Goal: Check status: Check status

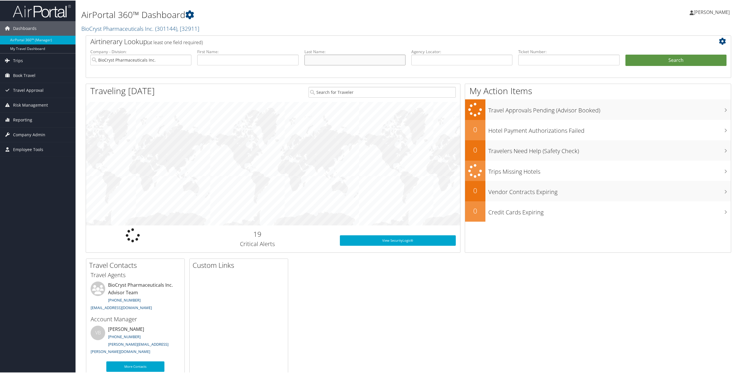
click at [369, 60] on input "text" at bounding box center [354, 59] width 101 height 11
type input "gayer"
click at [264, 55] on input "text" at bounding box center [247, 59] width 101 height 11
click at [681, 60] on button "Search" at bounding box center [675, 60] width 101 height 12
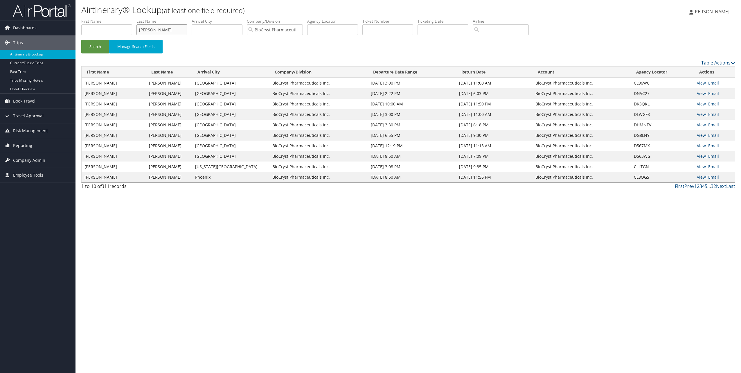
drag, startPoint x: 156, startPoint y: 29, endPoint x: 136, endPoint y: 28, distance: 20.1
click at [135, 18] on ul "First Name Last Name gayer Departure City Arrival City Company/Division BioCrys…" at bounding box center [408, 18] width 654 height 0
type input "sheridan"
click at [107, 29] on input "text" at bounding box center [106, 29] width 51 height 11
type input "bill"
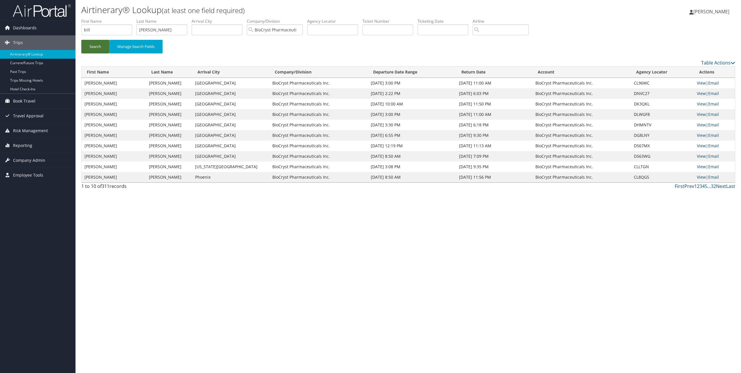
click at [97, 44] on button "Search" at bounding box center [95, 47] width 28 height 14
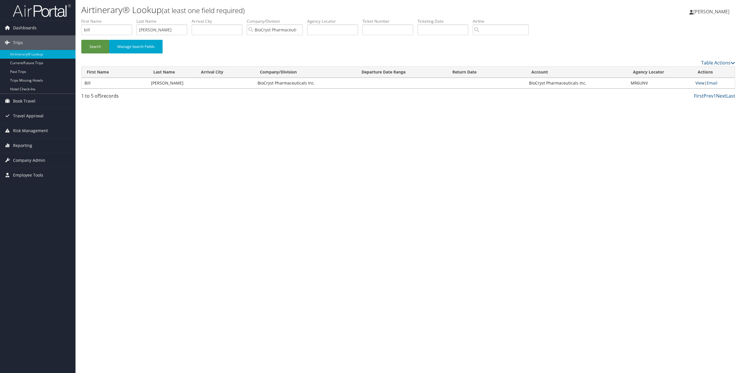
click at [701, 83] on link "View" at bounding box center [700, 83] width 9 height 6
click at [702, 83] on link "View" at bounding box center [700, 83] width 9 height 6
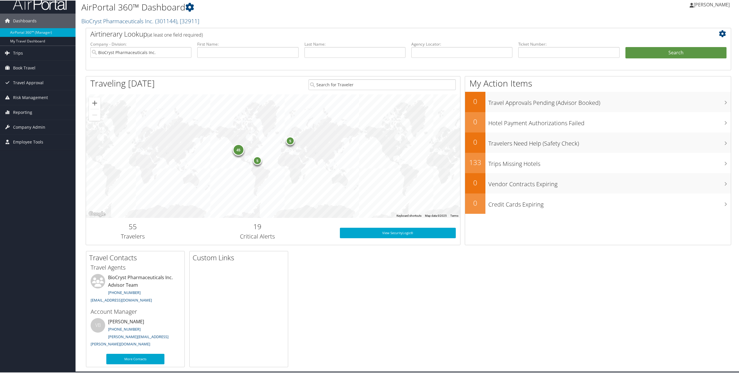
scroll to position [11, 0]
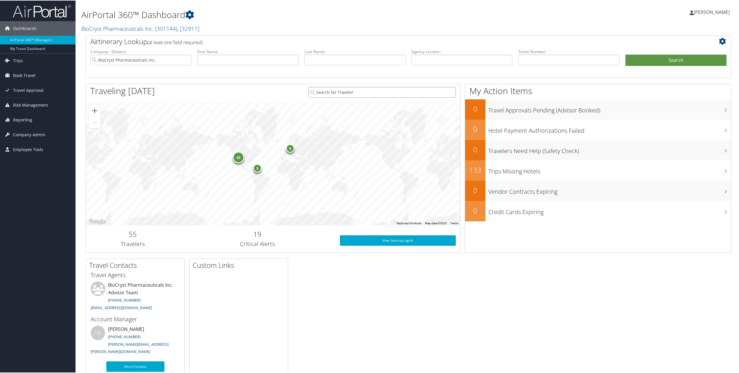
click at [358, 93] on input "search" at bounding box center [382, 91] width 147 height 11
type input "bill sheridan"
drag, startPoint x: 343, startPoint y: 91, endPoint x: 305, endPoint y: 86, distance: 38.1
click at [305, 87] on div "bill sheridan" at bounding box center [382, 92] width 156 height 18
click at [329, 61] on input "text" at bounding box center [354, 59] width 101 height 11
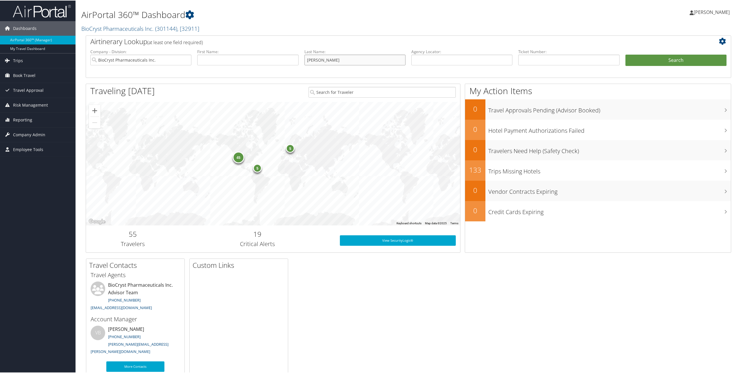
type input "sheridan"
type input "bill"
type input "sheridan"
click at [670, 60] on button "Search" at bounding box center [675, 60] width 101 height 12
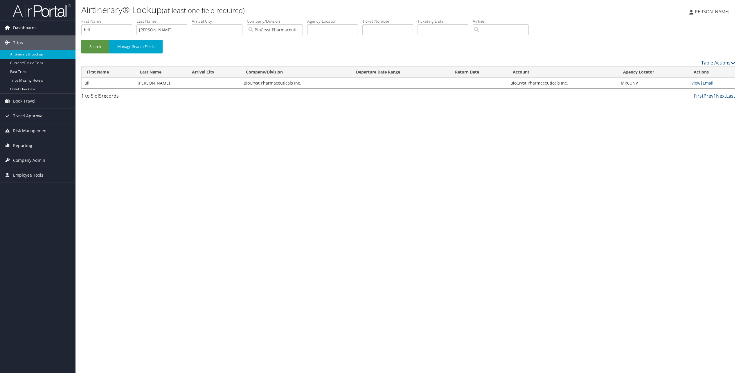
click at [22, 28] on span "Dashboards" at bounding box center [25, 28] width 24 height 15
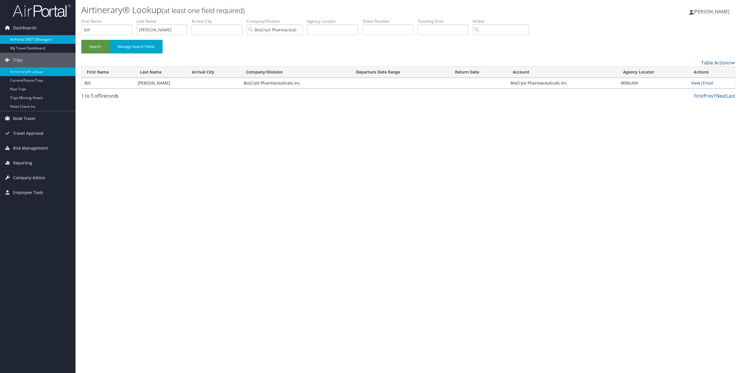
click at [24, 38] on link "AirPortal 360™ (Manager)" at bounding box center [38, 39] width 76 height 9
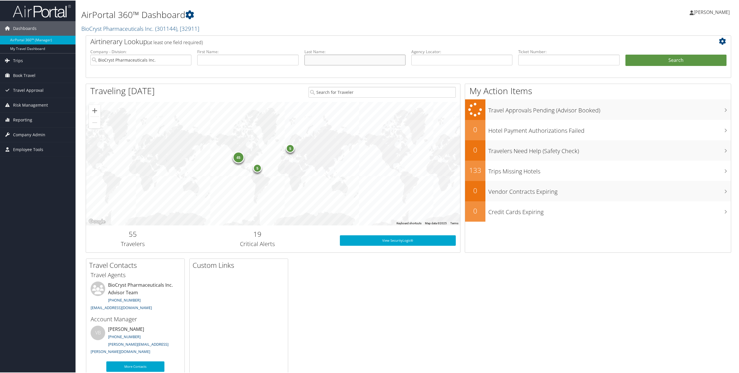
click at [330, 61] on input "text" at bounding box center [354, 59] width 101 height 11
type input "lenich"
click at [254, 61] on input "text" at bounding box center [247, 59] width 101 height 11
type input "emily"
click at [670, 61] on button "Search" at bounding box center [675, 60] width 101 height 12
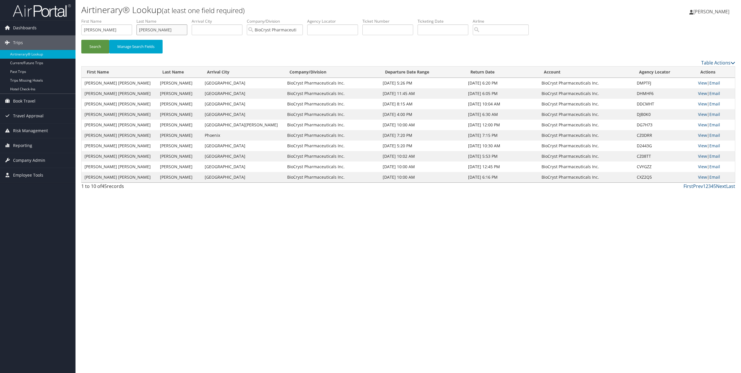
drag, startPoint x: 157, startPoint y: 30, endPoint x: 131, endPoint y: 29, distance: 25.6
click at [131, 18] on ul "First Name [PERSON_NAME] Last Name [PERSON_NAME] Departure City Arrival City Co…" at bounding box center [408, 18] width 654 height 0
drag, startPoint x: 103, startPoint y: 30, endPoint x: 71, endPoint y: 27, distance: 32.4
click at [71, 27] on div "Dashboards AirPortal 360™ (Manager) My Travel Dashboard Trips Airtinerary® Look…" at bounding box center [370, 186] width 741 height 373
click at [160, 31] on input "text" at bounding box center [162, 29] width 51 height 11
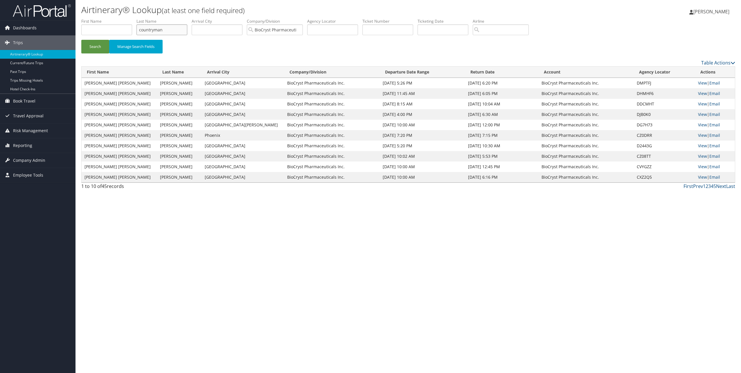
type input "countryman"
click at [97, 31] on input "text" at bounding box center [106, 29] width 51 height 11
type input "bettina"
click at [92, 47] on button "Search" at bounding box center [95, 47] width 28 height 14
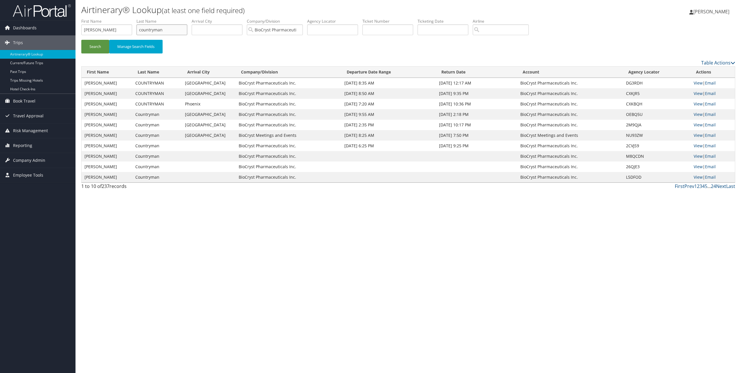
drag, startPoint x: 168, startPoint y: 30, endPoint x: 130, endPoint y: 27, distance: 38.4
click at [130, 18] on ul "First Name bettina Last Name countryman Departure City Arrival City Company/Div…" at bounding box center [408, 18] width 654 height 0
type input "fong"
drag, startPoint x: 101, startPoint y: 31, endPoint x: 70, endPoint y: 30, distance: 31.4
click at [70, 30] on div "Dashboards AirPortal 360™ (Manager) My Travel Dashboard Trips Airtinerary® Look…" at bounding box center [370, 186] width 741 height 373
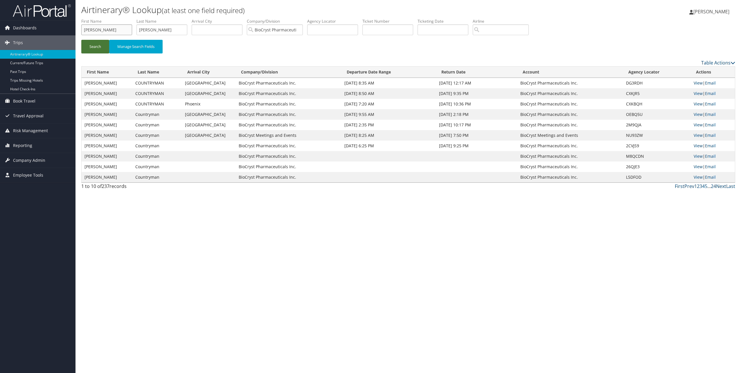
type input "donald"
click at [88, 49] on button "Search" at bounding box center [95, 47] width 28 height 14
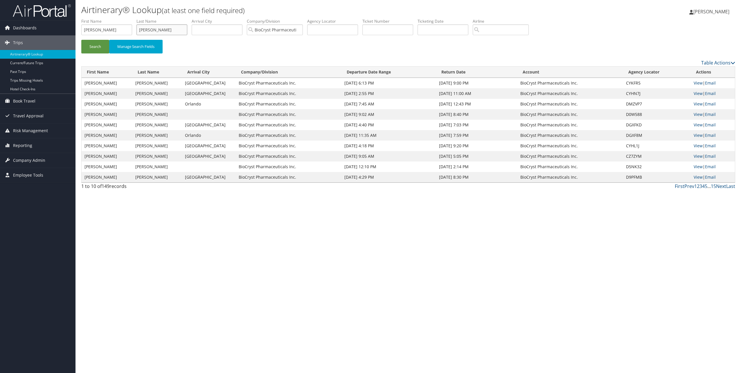
drag, startPoint x: 162, startPoint y: 31, endPoint x: 131, endPoint y: 28, distance: 31.2
click at [134, 18] on ul "First Name donald Last Name fong Departure City Arrival City Company/Division B…" at bounding box center [408, 18] width 654 height 0
drag, startPoint x: 104, startPoint y: 31, endPoint x: 68, endPoint y: 22, distance: 37.3
click at [67, 22] on div "Dashboards AirPortal 360™ (Manager) My Travel Dashboard Trips Airtinerary® Look…" at bounding box center [370, 186] width 741 height 373
click at [152, 29] on input "text" at bounding box center [162, 29] width 51 height 11
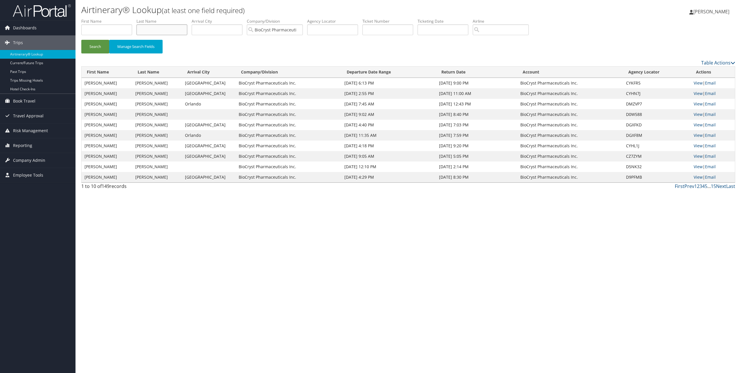
type input "sheridan"
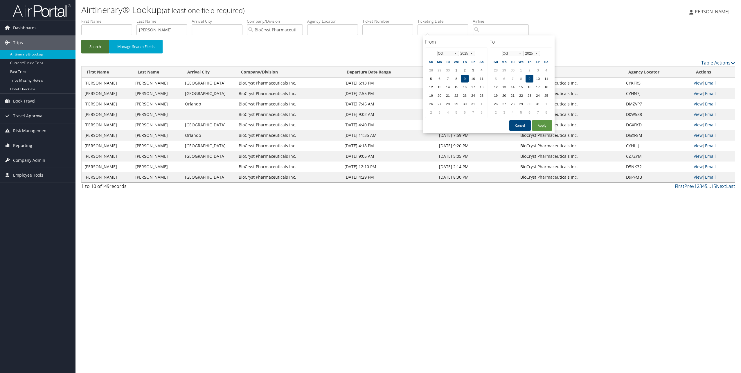
click at [99, 48] on button "Search" at bounding box center [95, 47] width 28 height 14
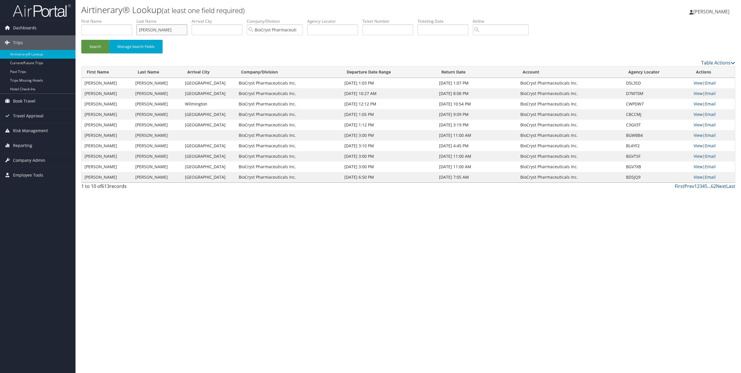
drag, startPoint x: 148, startPoint y: 28, endPoint x: 134, endPoint y: 26, distance: 14.5
click at [135, 18] on ul "First Name Last Name sheridan Departure City Arrival City Company/Division BioC…" at bounding box center [408, 18] width 654 height 0
click at [153, 28] on input "text" at bounding box center [162, 29] width 51 height 11
click at [152, 29] on input "text" at bounding box center [162, 29] width 51 height 11
type input "dimichele"
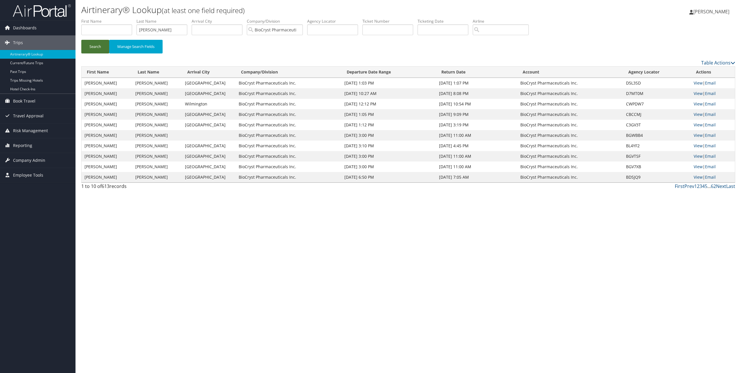
click at [89, 44] on button "Search" at bounding box center [95, 47] width 28 height 14
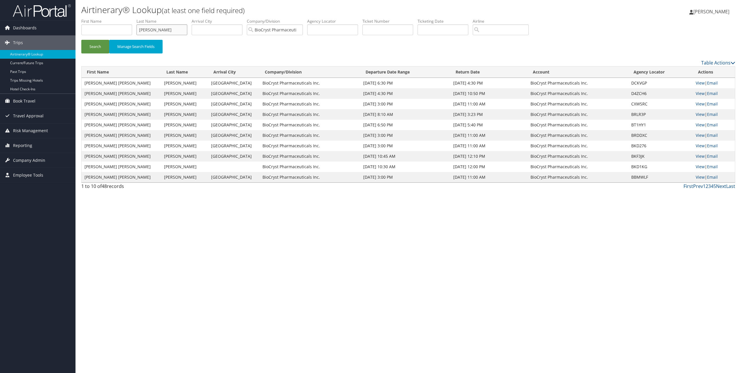
drag, startPoint x: 160, startPoint y: 30, endPoint x: 124, endPoint y: 26, distance: 36.0
click at [124, 18] on ul "First Name Last Name dimichele Departure City Arrival City Company/Division Bio…" at bounding box center [408, 18] width 654 height 0
type input "iocca"
click at [96, 49] on button "Search" at bounding box center [95, 47] width 28 height 14
drag, startPoint x: 160, startPoint y: 28, endPoint x: 130, endPoint y: 27, distance: 30.5
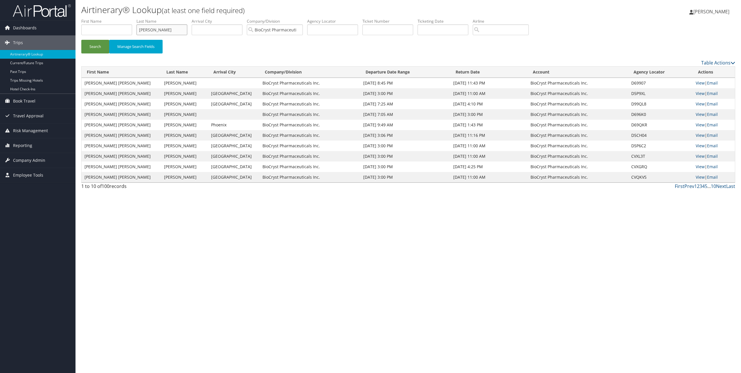
click at [130, 18] on ul "First Name Last Name iocca Departure City Arrival City Company/Division BioCrys…" at bounding box center [408, 18] width 654 height 0
click at [155, 28] on input "text" at bounding box center [162, 29] width 51 height 11
type input "barsky"
click at [97, 49] on button "Search" at bounding box center [95, 47] width 28 height 14
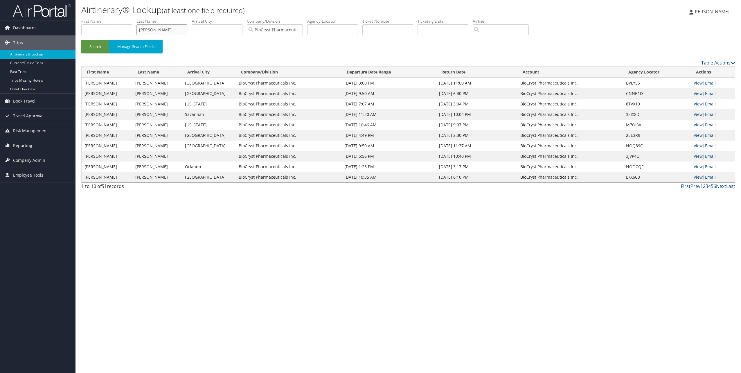
drag, startPoint x: 157, startPoint y: 29, endPoint x: 120, endPoint y: 28, distance: 36.9
click at [121, 18] on ul "First Name Last Name barsky Departure City Arrival City Company/Division BioCry…" at bounding box center [408, 18] width 654 height 0
click at [159, 28] on input "text" at bounding box center [162, 29] width 51 height 11
type input "ghias"
click at [81, 40] on button "Search" at bounding box center [95, 47] width 28 height 14
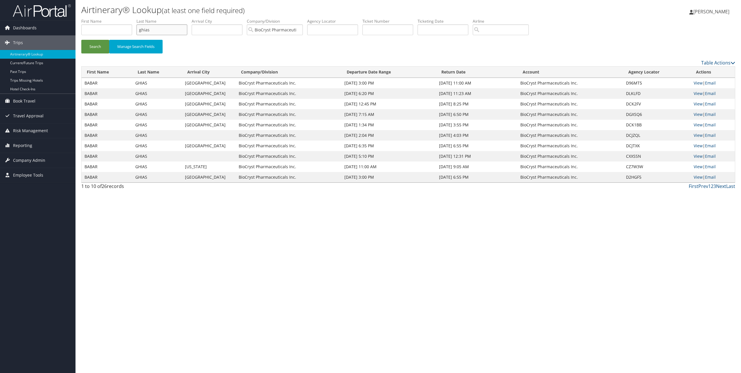
drag, startPoint x: 155, startPoint y: 29, endPoint x: 122, endPoint y: 24, distance: 33.2
click at [122, 18] on ul "First Name Last Name ghias Departure City Arrival City Company/Division BioCrys…" at bounding box center [408, 18] width 654 height 0
type input "barnes"
click at [94, 45] on button "Search" at bounding box center [95, 47] width 28 height 14
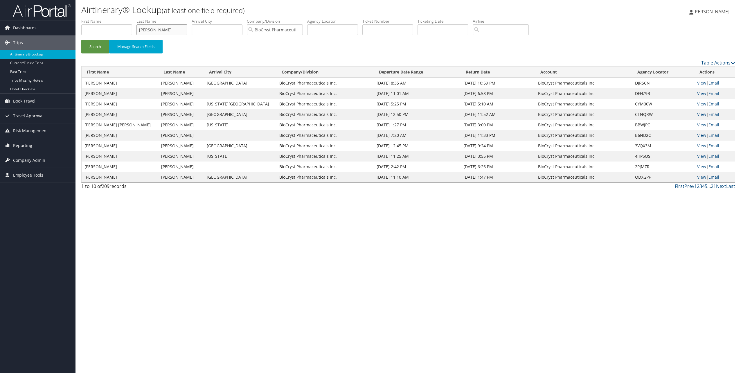
drag, startPoint x: 155, startPoint y: 30, endPoint x: 132, endPoint y: 28, distance: 23.0
click at [132, 18] on ul "First Name Last Name barnes Departure City Arrival City Company/Division BioCry…" at bounding box center [408, 18] width 654 height 0
type input "angelini"
click at [92, 48] on button "Search" at bounding box center [95, 47] width 28 height 14
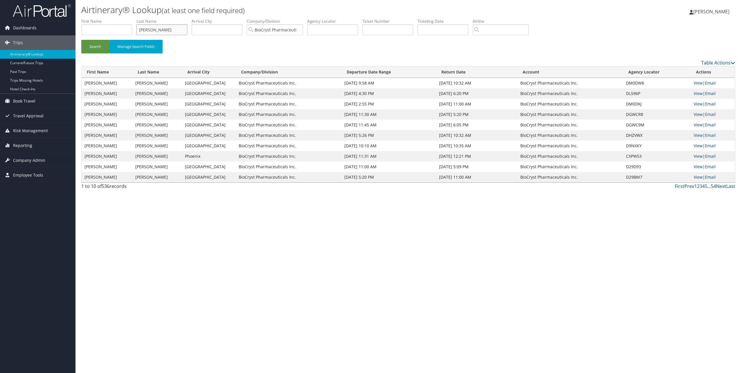
drag, startPoint x: 161, startPoint y: 29, endPoint x: 131, endPoint y: 30, distance: 29.9
click at [131, 18] on ul "First Name Last Name angelini Departure City Arrival City Company/Division BioC…" at bounding box center [408, 18] width 654 height 0
type input "mello"
click at [97, 46] on button "Search" at bounding box center [95, 47] width 28 height 14
drag, startPoint x: 152, startPoint y: 30, endPoint x: 132, endPoint y: 26, distance: 20.9
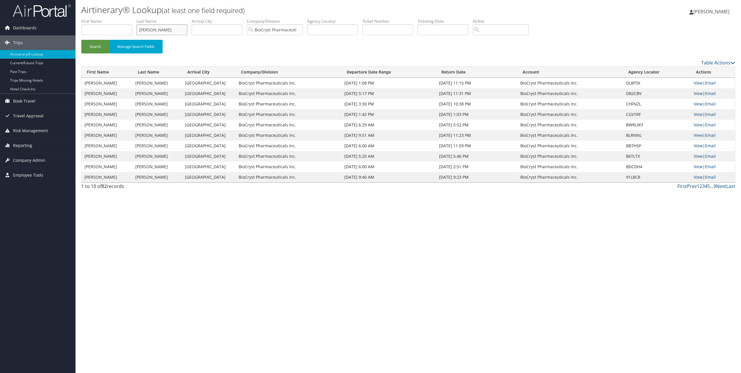
click at [135, 18] on ul "First Name Last Name mello Departure City Arrival City Company/Division BioCrys…" at bounding box center [408, 18] width 654 height 0
type input "fong"
click at [95, 44] on button "Search" at bounding box center [95, 47] width 28 height 14
click at [700, 136] on link "View" at bounding box center [698, 135] width 9 height 6
click at [700, 113] on link "View" at bounding box center [698, 115] width 9 height 6
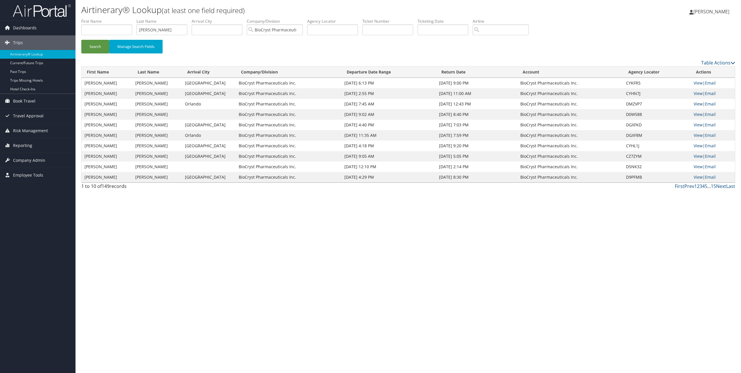
click at [698, 104] on link "View" at bounding box center [698, 104] width 9 height 6
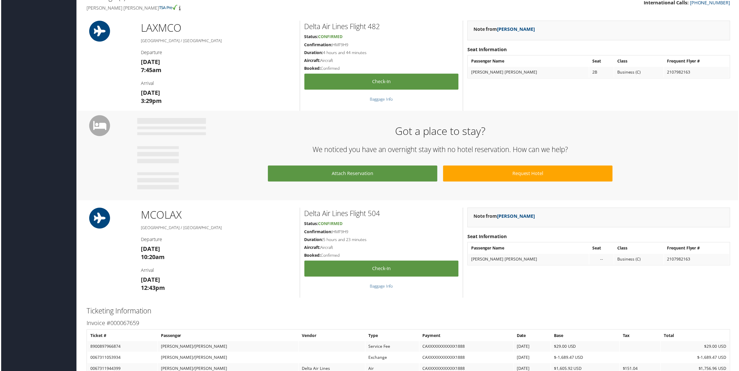
scroll to position [203, 0]
